Goal: Task Accomplishment & Management: Complete application form

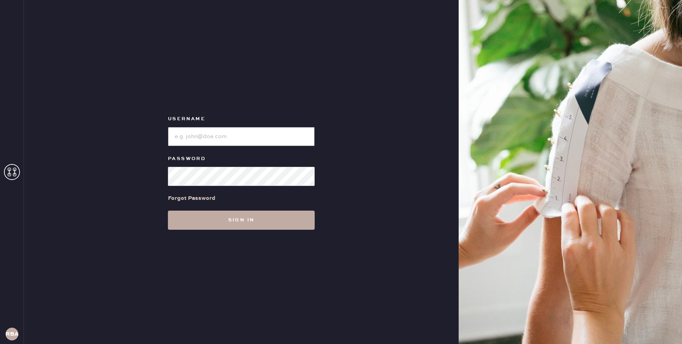
type input "reformationbond"
click at [271, 227] on button "Sign in" at bounding box center [241, 220] width 147 height 19
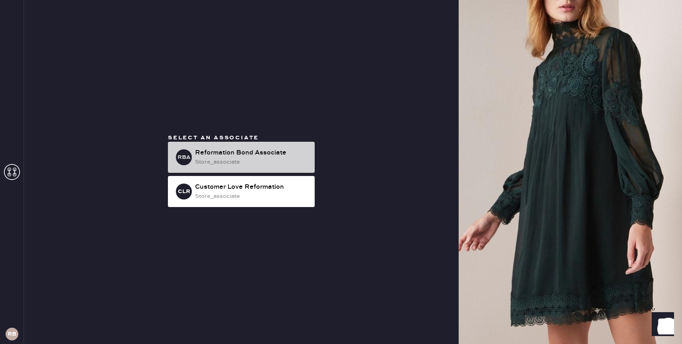
click at [234, 160] on div "store_associate" at bounding box center [251, 162] width 113 height 9
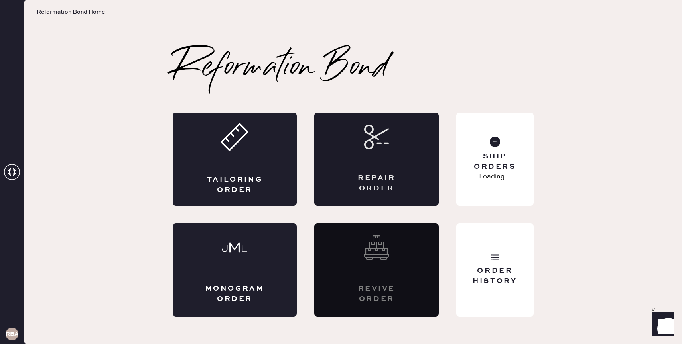
click at [366, 159] on div "Repair Order" at bounding box center [376, 159] width 124 height 93
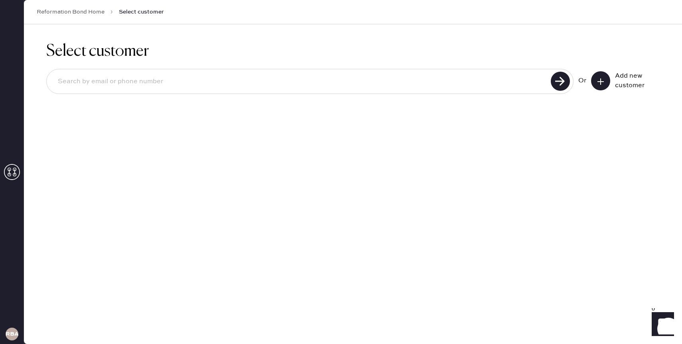
click at [594, 78] on button at bounding box center [600, 80] width 19 height 19
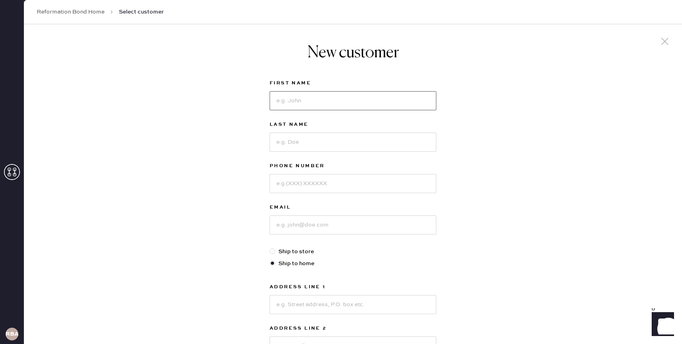
click at [285, 104] on input at bounding box center [352, 100] width 167 height 19
type input "Gwenivere"
click at [295, 138] on input at bounding box center [352, 142] width 167 height 19
type input "[PERSON_NAME]"
click at [293, 221] on input at bounding box center [352, 225] width 167 height 19
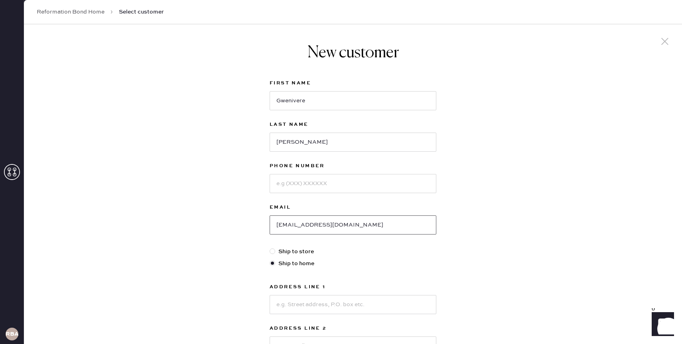
type input "[EMAIL_ADDRESS][DOMAIN_NAME]"
click at [306, 185] on input at bounding box center [352, 183] width 167 height 19
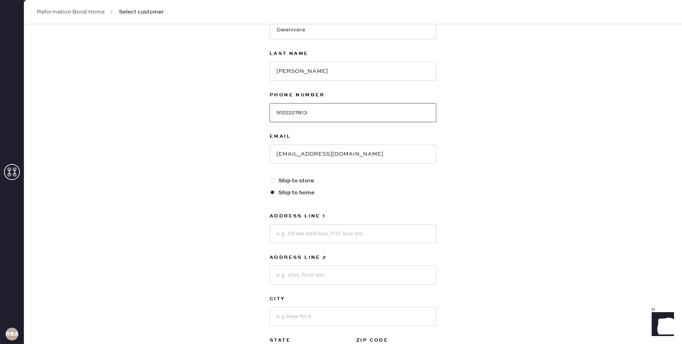
scroll to position [73, 0]
type input "9122227813"
click at [298, 233] on input at bounding box center [352, 232] width 167 height 19
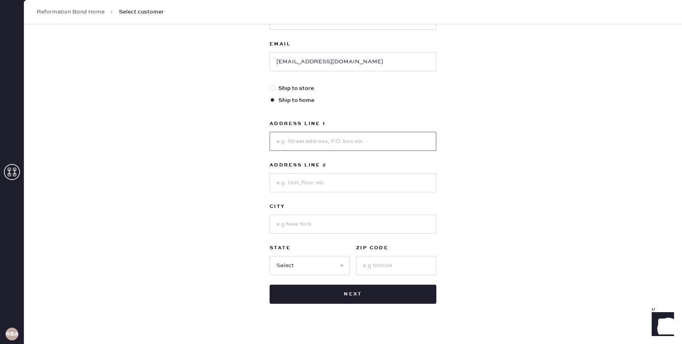
scroll to position [169, 0]
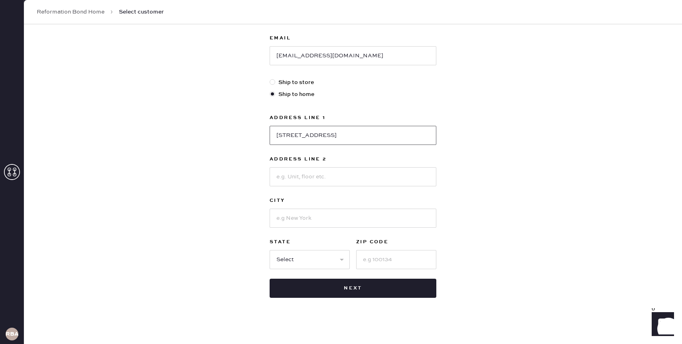
type input "[STREET_ADDRESS]"
type input "APT 1102"
type input "[US_STATE]"
select select "NY"
click at [404, 261] on input "10012" at bounding box center [396, 259] width 80 height 19
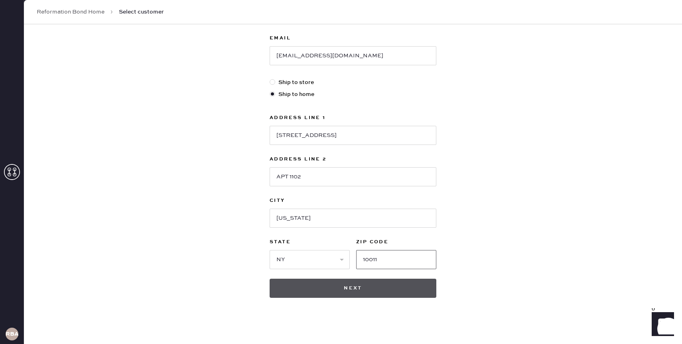
type input "10011"
click at [383, 283] on button "Next" at bounding box center [352, 288] width 167 height 19
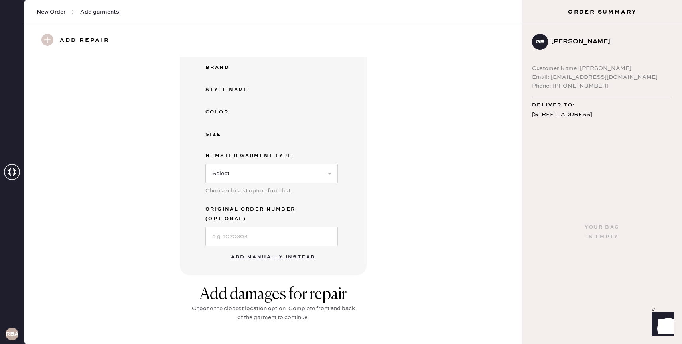
scroll to position [118, 0]
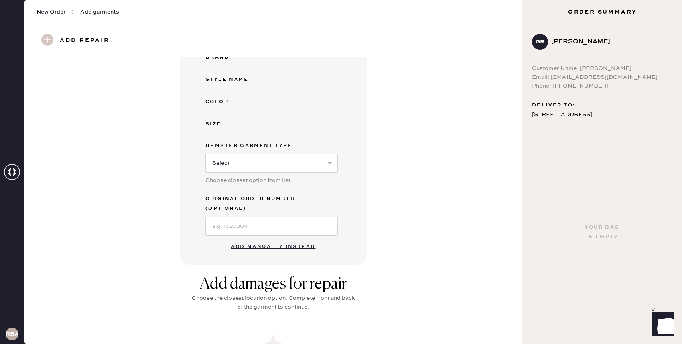
click at [279, 239] on button "Add manually instead" at bounding box center [273, 247] width 94 height 16
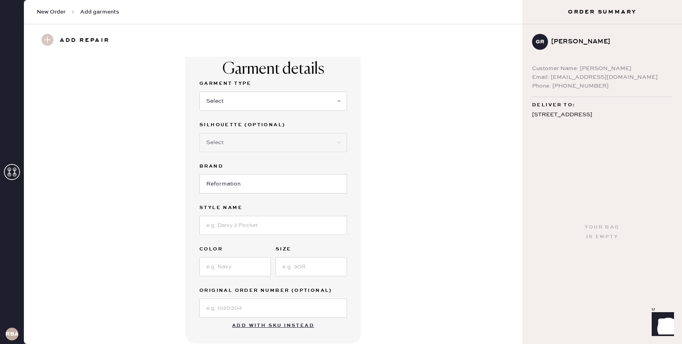
scroll to position [0, 0]
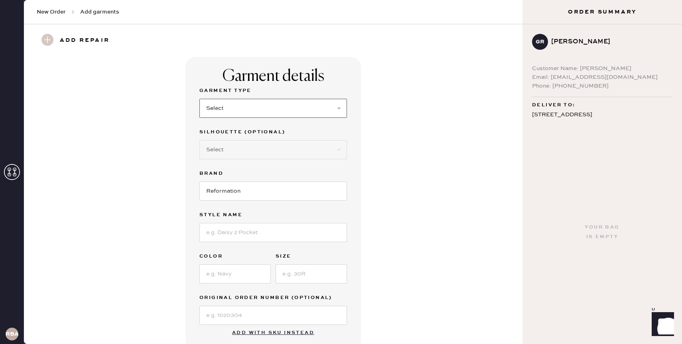
click at [269, 109] on select "Select Basic Skirt Jeans Leggings Pants Shorts Basic Sleeved Dress Basic Sleeve…" at bounding box center [272, 108] width 147 height 19
select select "31"
click at [199, 99] on select "Select Basic Skirt Jeans Leggings Pants Shorts Basic Sleeved Dress Basic Sleeve…" at bounding box center [272, 108] width 147 height 19
drag, startPoint x: 256, startPoint y: 236, endPoint x: 258, endPoint y: 224, distance: 12.2
click at [256, 236] on input at bounding box center [272, 232] width 147 height 19
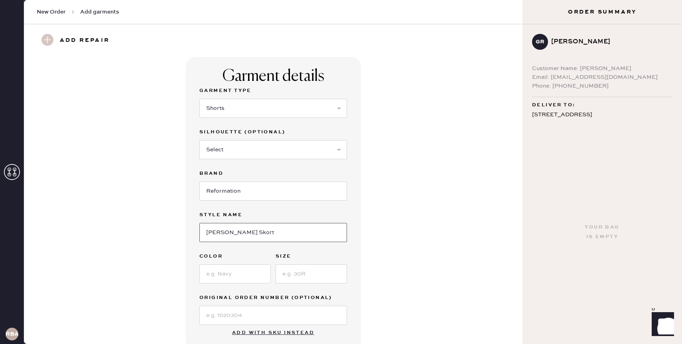
type input "[PERSON_NAME] Skort"
type input "Vacaciones"
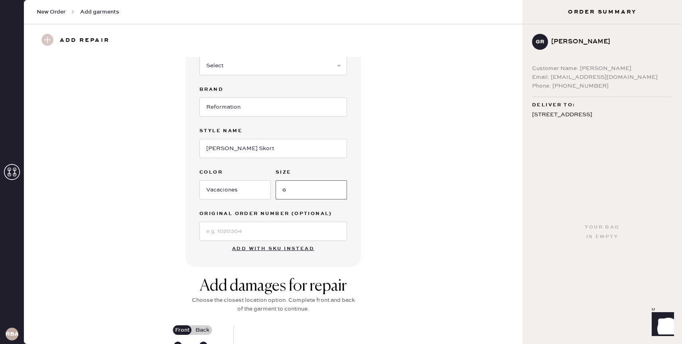
scroll to position [89, 0]
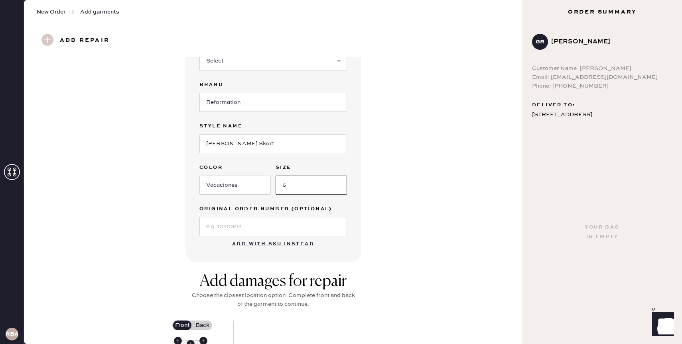
type input "6"
click at [226, 230] on input at bounding box center [272, 226] width 147 height 19
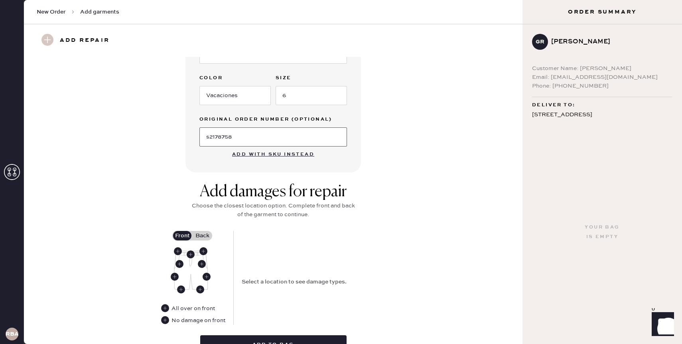
scroll to position [186, 0]
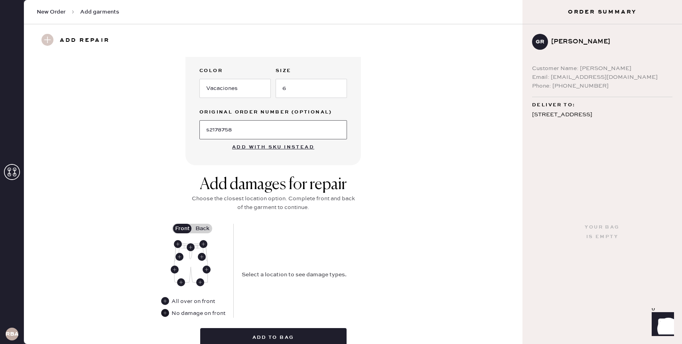
type input "s2178758"
click at [167, 316] on use at bounding box center [165, 313] width 8 height 8
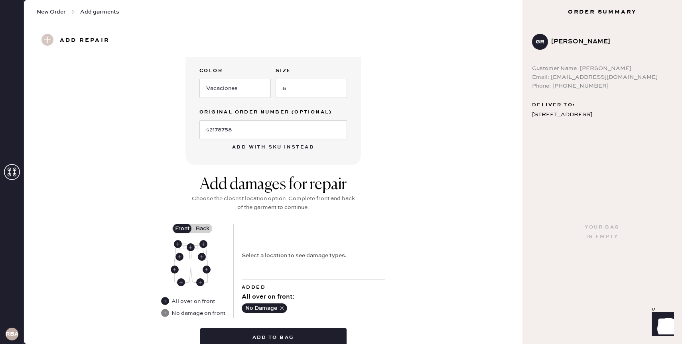
click at [199, 229] on label "Back" at bounding box center [202, 229] width 20 height 10
click at [202, 229] on input "Back" at bounding box center [202, 229] width 0 height 0
click at [193, 246] on use at bounding box center [191, 248] width 8 height 8
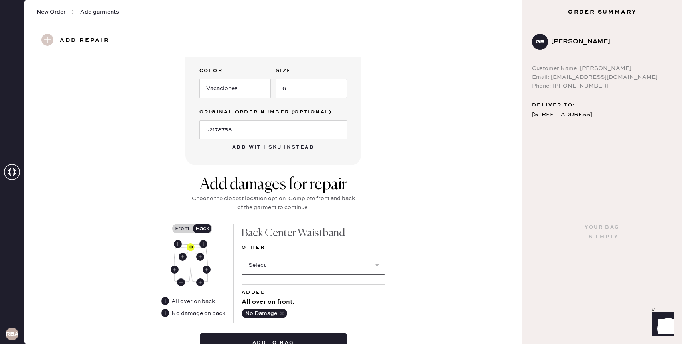
click at [278, 269] on select "Select Broken / Ripped Hem Broken Beads Broken Belt Loop Broken Button Broken E…" at bounding box center [313, 265] width 143 height 19
select select "1322"
click at [242, 256] on select "Select Broken / Ripped Hem Broken Beads Broken Belt Loop Broken Button Broken E…" at bounding box center [313, 265] width 143 height 19
select select
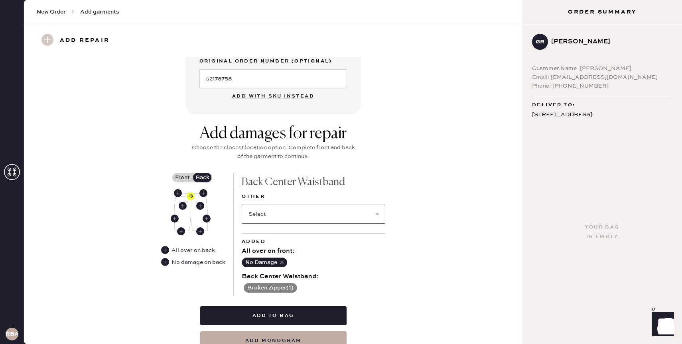
scroll to position [244, 0]
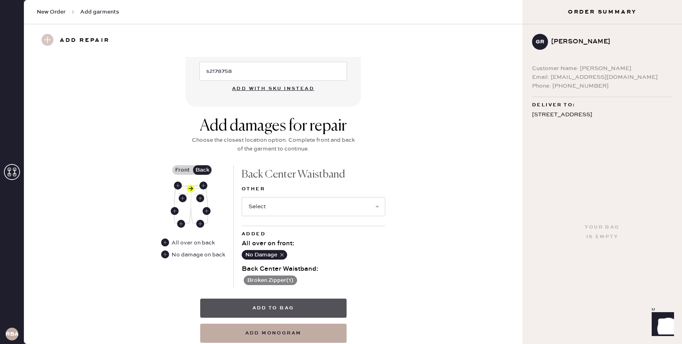
click at [283, 311] on button "Add to bag" at bounding box center [273, 308] width 146 height 19
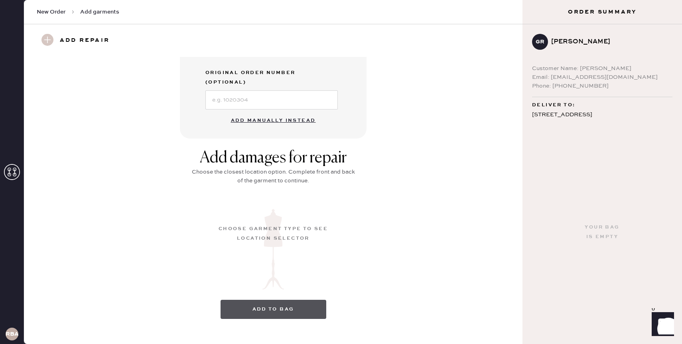
scroll to position [48, 0]
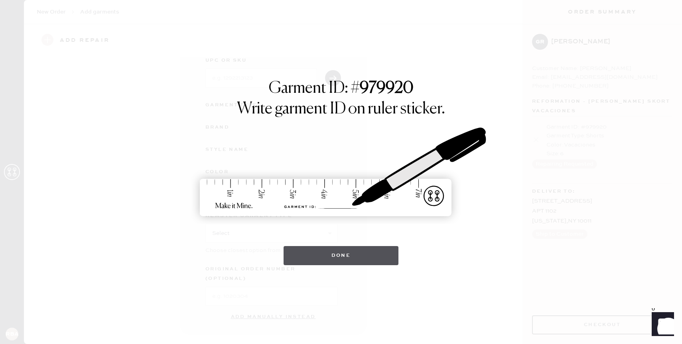
click at [354, 259] on button "Done" at bounding box center [340, 255] width 115 height 19
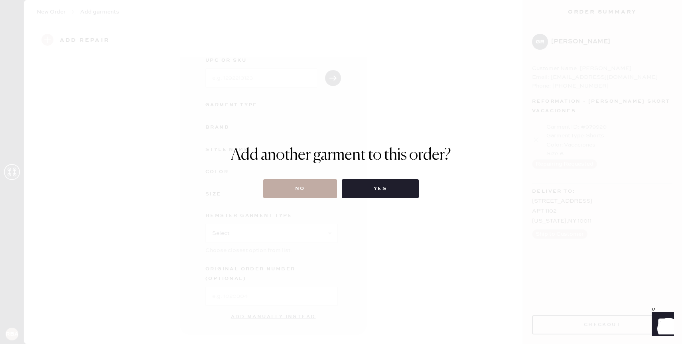
click at [317, 191] on button "No" at bounding box center [300, 188] width 74 height 19
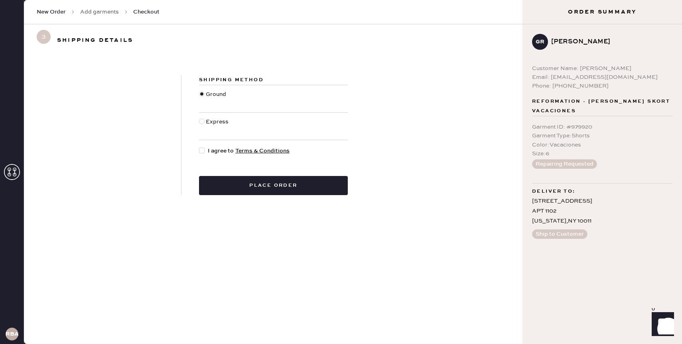
click at [212, 151] on span "I agree to Terms & Conditions" at bounding box center [249, 151] width 82 height 9
click at [199, 147] on input "I agree to Terms & Conditions" at bounding box center [199, 147] width 0 height 0
checkbox input "true"
click at [237, 184] on button "Place order" at bounding box center [273, 185] width 149 height 19
